Goal: Information Seeking & Learning: Learn about a topic

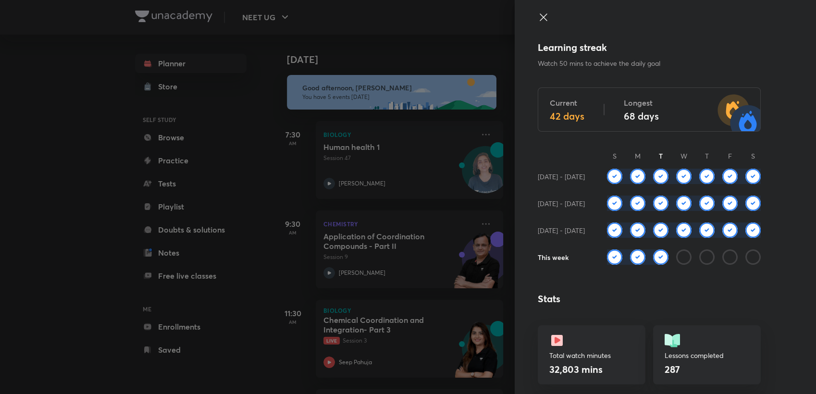
click at [372, 25] on div at bounding box center [408, 197] width 816 height 394
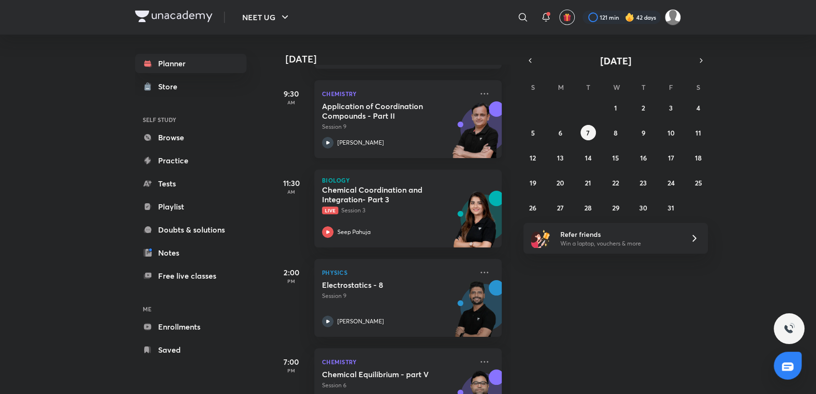
scroll to position [178, 1]
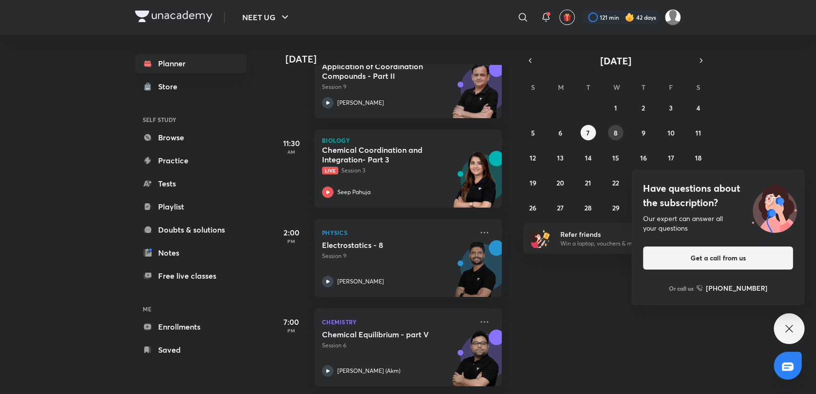
click at [621, 133] on button "8" at bounding box center [615, 132] width 15 height 15
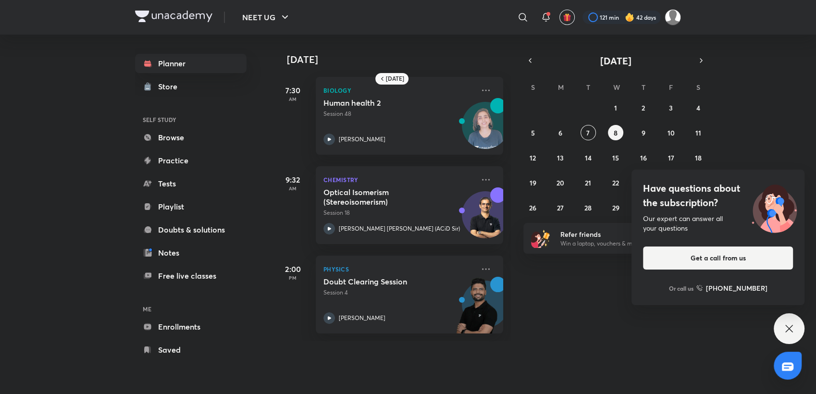
click at [787, 331] on icon at bounding box center [789, 328] width 7 height 7
